Goal: Information Seeking & Learning: Find contact information

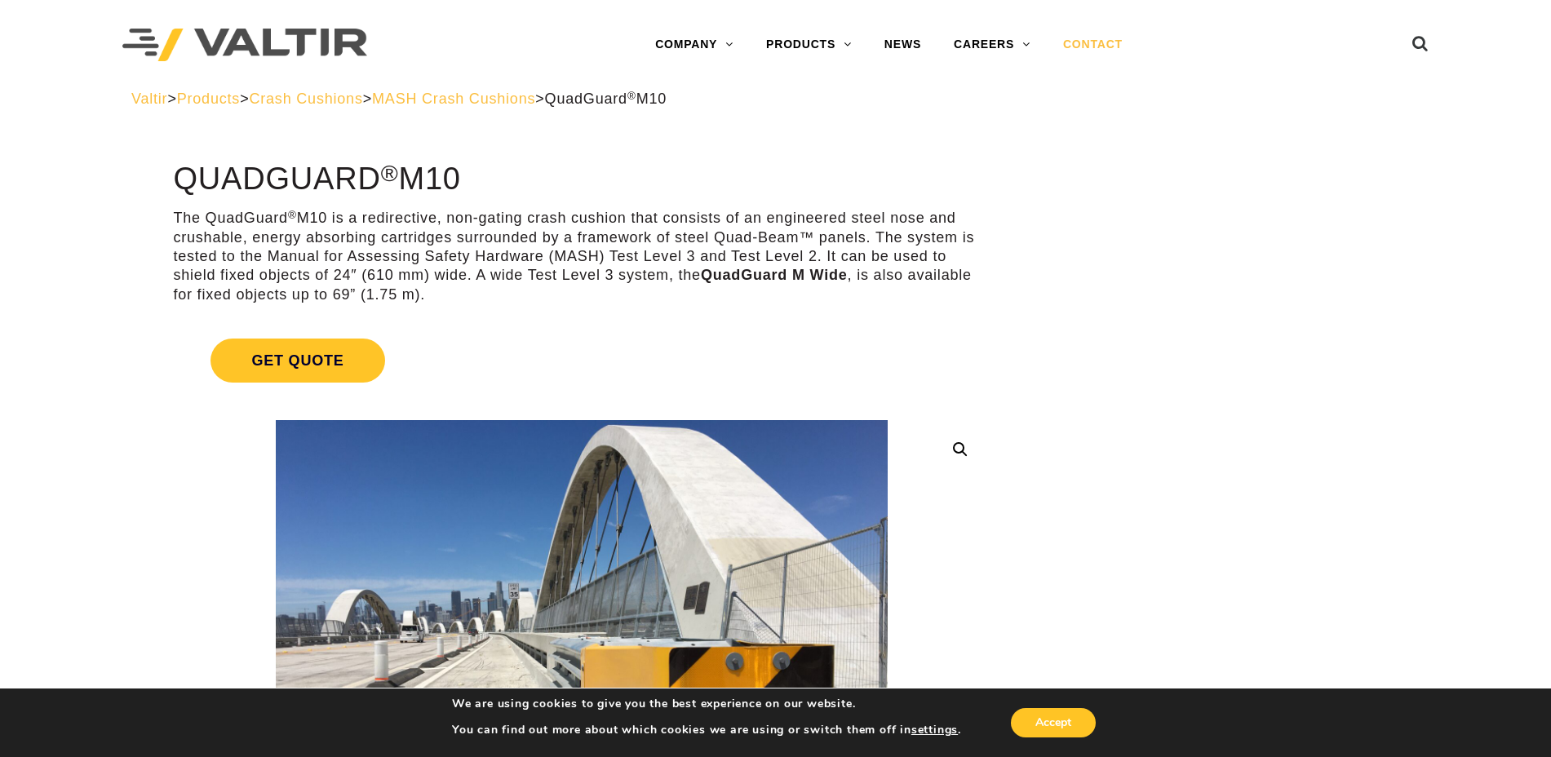
click at [1102, 36] on link "CONTACT" at bounding box center [1093, 45] width 92 height 33
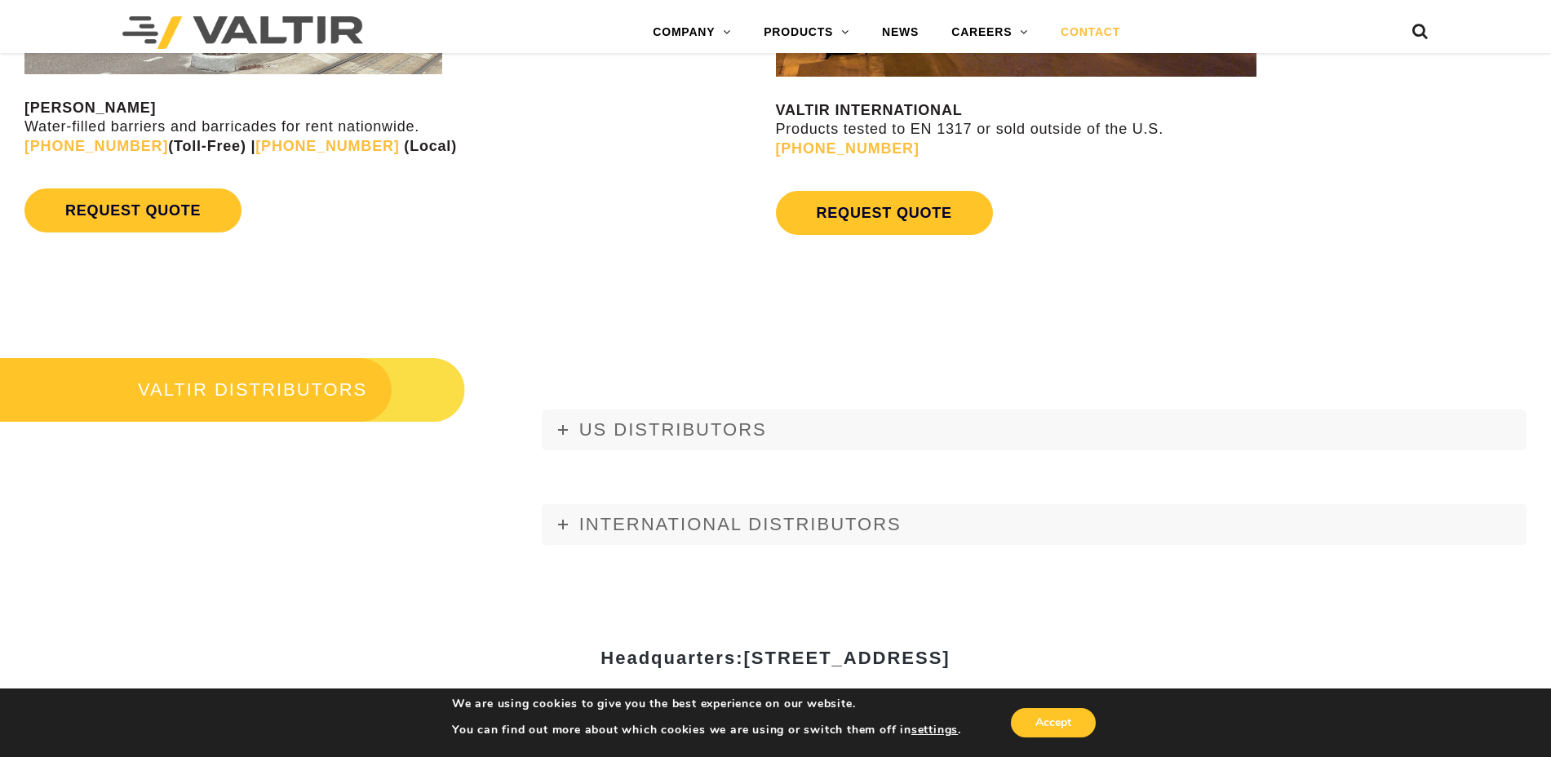
scroll to position [1836, 0]
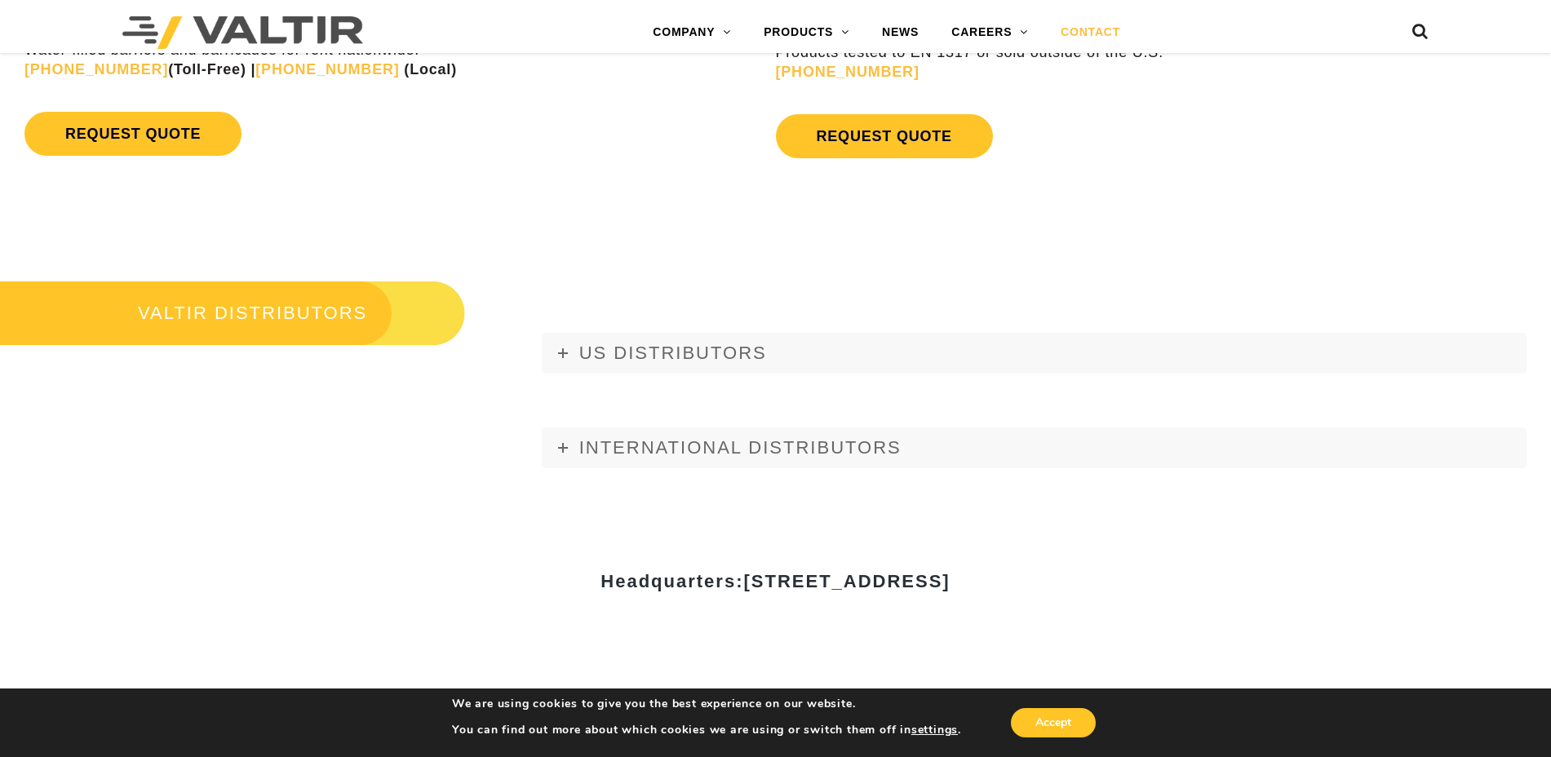
drag, startPoint x: 1144, startPoint y: 569, endPoint x: 1018, endPoint y: 552, distance: 126.8
click at [1009, 550] on div "Headquarters: [STREET_ADDRESS]" at bounding box center [775, 587] width 979 height 203
click at [1139, 572] on h3 "Headquarters: [STREET_ADDRESS]" at bounding box center [776, 582] width 955 height 20
drag, startPoint x: 1136, startPoint y: 579, endPoint x: 585, endPoint y: 583, distance: 550.8
click at [585, 583] on h3 "Headquarters: [STREET_ADDRESS]" at bounding box center [776, 582] width 955 height 20
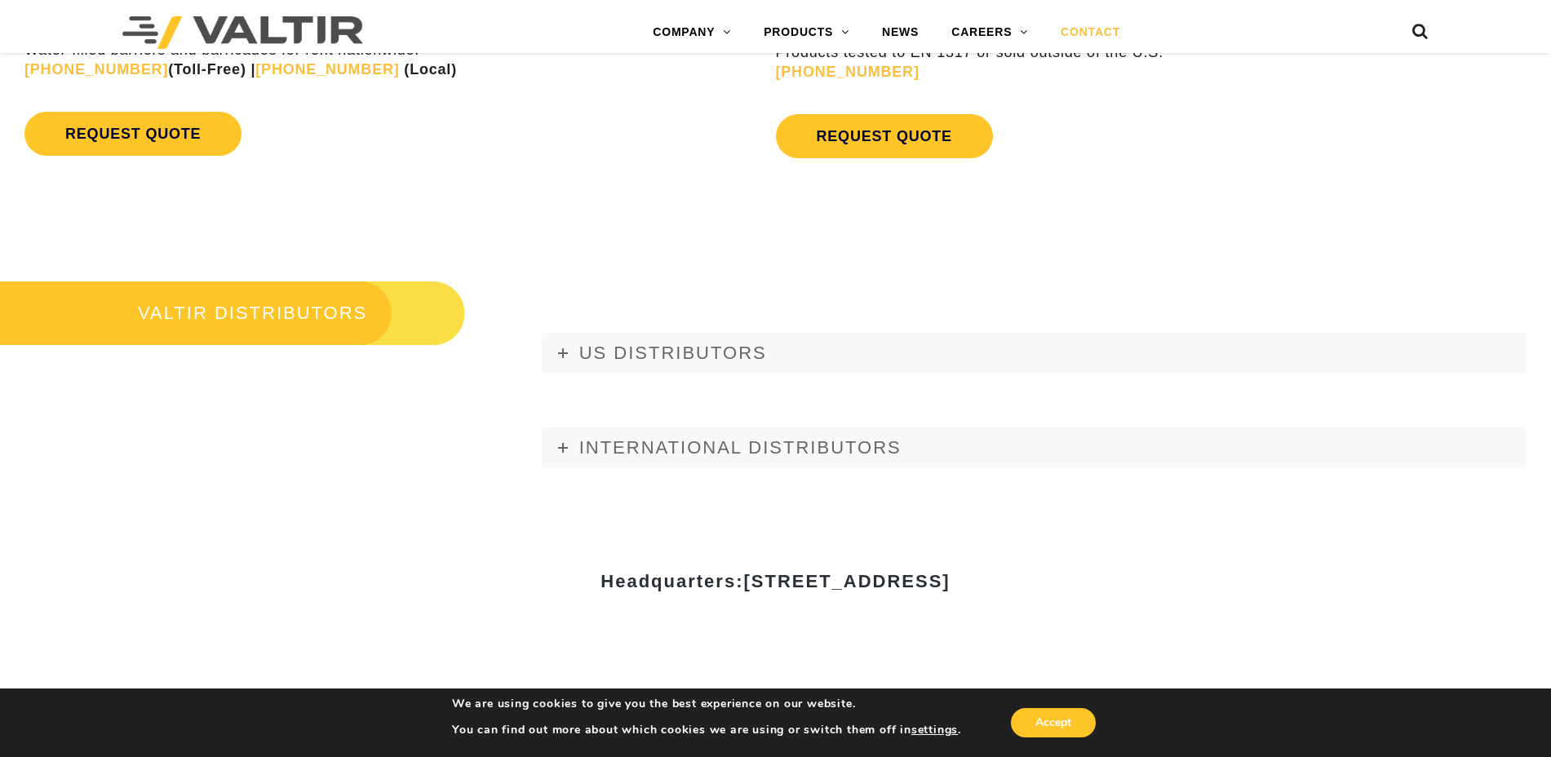
copy span "[STREET_ADDRESS]"
